Goal: Navigation & Orientation: Find specific page/section

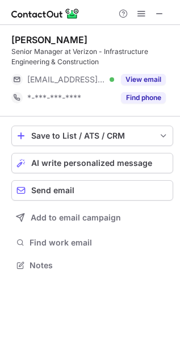
scroll to position [257, 180]
